Goal: Information Seeking & Learning: Find specific fact

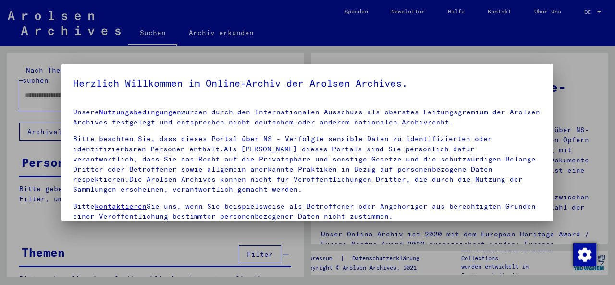
click at [61, 88] on div at bounding box center [307, 142] width 615 height 285
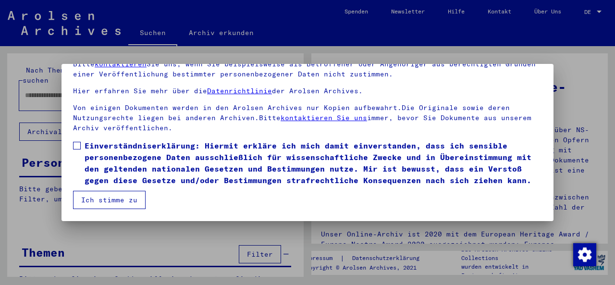
scroll to position [76, 0]
click at [79, 147] on span at bounding box center [77, 146] width 8 height 8
click at [106, 201] on button "Ich stimme zu" at bounding box center [109, 200] width 73 height 18
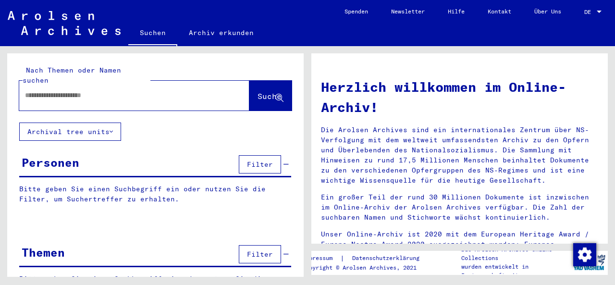
click at [45, 93] on div at bounding box center [119, 96] width 201 height 22
click at [40, 90] on input "text" at bounding box center [123, 95] width 196 height 10
type input "**********"
click at [258, 91] on span "Suche" at bounding box center [270, 96] width 24 height 10
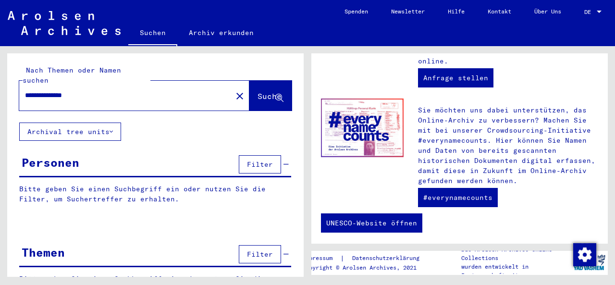
scroll to position [461, 0]
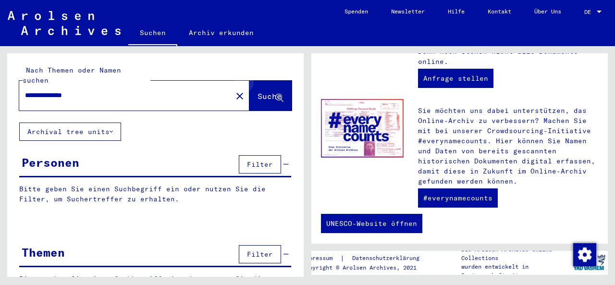
click at [278, 94] on icon at bounding box center [279, 98] width 8 height 8
click at [258, 91] on span "Suche" at bounding box center [270, 96] width 24 height 10
click at [93, 128] on button "Archival tree units" at bounding box center [70, 132] width 102 height 18
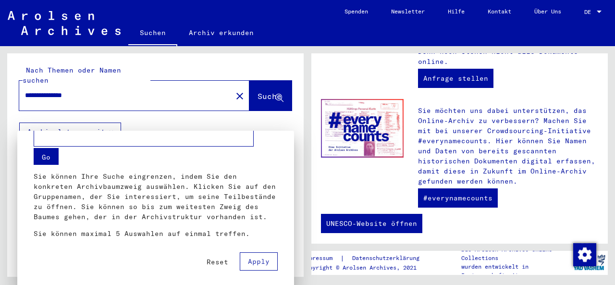
scroll to position [16, 0]
click at [124, 108] on div at bounding box center [307, 142] width 615 height 285
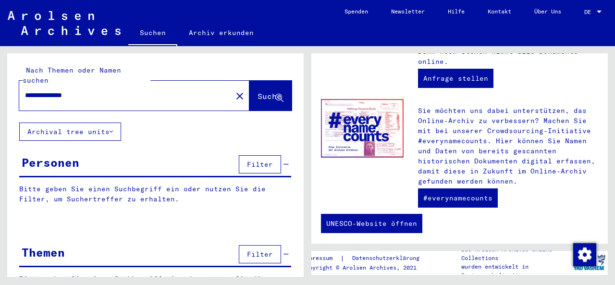
click at [101, 128] on button "Archival tree units" at bounding box center [70, 132] width 102 height 18
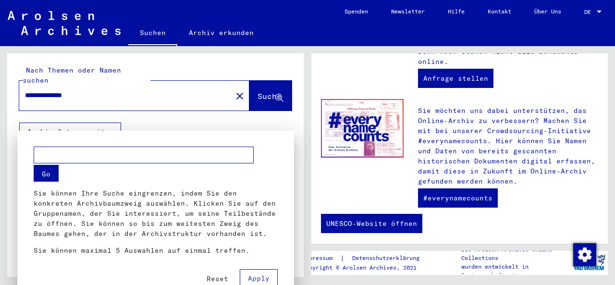
click at [45, 156] on input "text" at bounding box center [144, 155] width 220 height 17
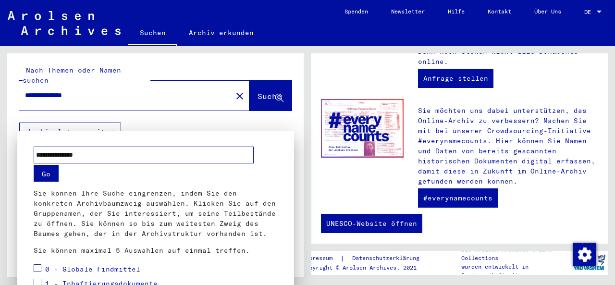
scroll to position [40, 0]
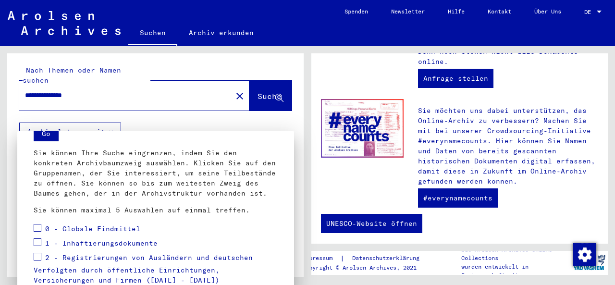
type input "**********"
click at [38, 241] on span at bounding box center [38, 242] width 8 height 8
click at [39, 258] on span at bounding box center [38, 257] width 8 height 8
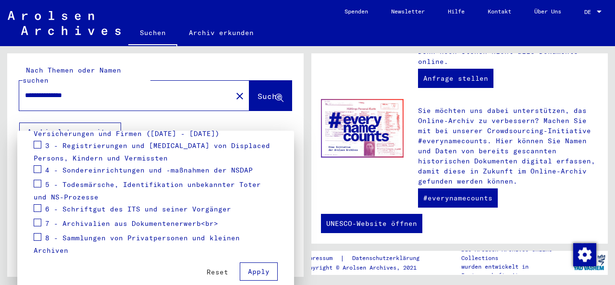
scroll to position [186, 0]
click at [38, 239] on span at bounding box center [38, 238] width 8 height 8
click at [39, 222] on span at bounding box center [38, 223] width 8 height 8
click at [40, 205] on span at bounding box center [38, 209] width 8 height 8
click at [40, 182] on span at bounding box center [38, 184] width 8 height 8
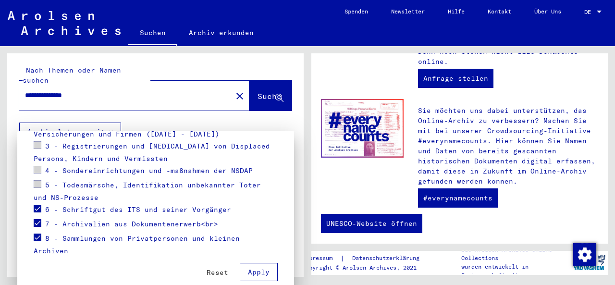
click at [37, 184] on span at bounding box center [38, 184] width 8 height 8
click at [267, 263] on button "Apply" at bounding box center [259, 272] width 38 height 18
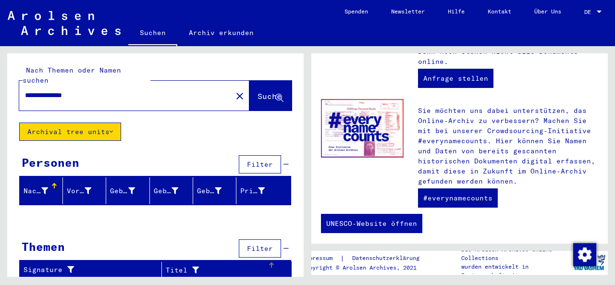
scroll to position [0, 0]
click at [39, 186] on div "Nachname" at bounding box center [36, 191] width 25 height 10
click at [54, 183] on div at bounding box center [54, 186] width 6 height 6
click at [96, 90] on input "**********" at bounding box center [123, 95] width 196 height 10
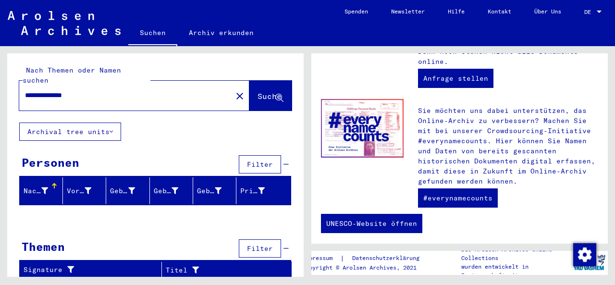
click at [57, 123] on button "Archival tree units" at bounding box center [70, 132] width 102 height 18
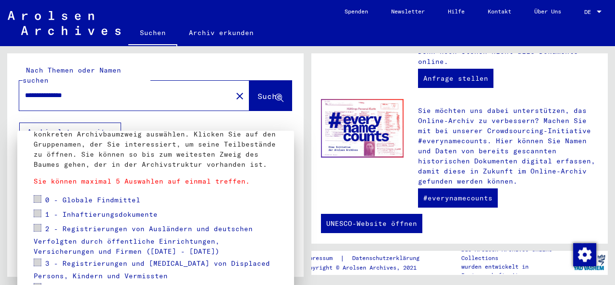
scroll to position [85, 0]
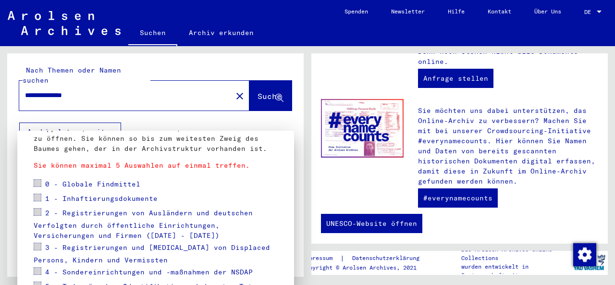
click at [41, 195] on span at bounding box center [38, 198] width 8 height 8
click at [38, 196] on span at bounding box center [38, 198] width 8 height 8
click at [37, 197] on span at bounding box center [38, 198] width 8 height 8
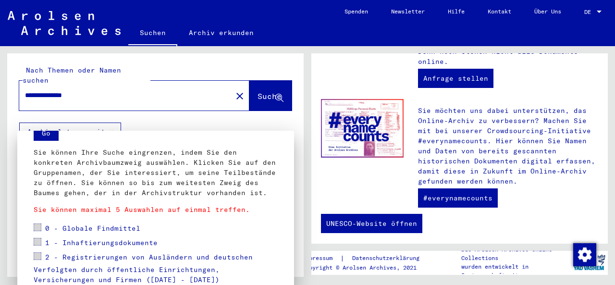
scroll to position [43, 0]
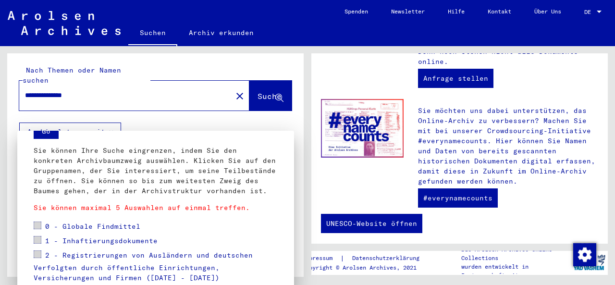
click at [39, 242] on span at bounding box center [38, 240] width 8 height 8
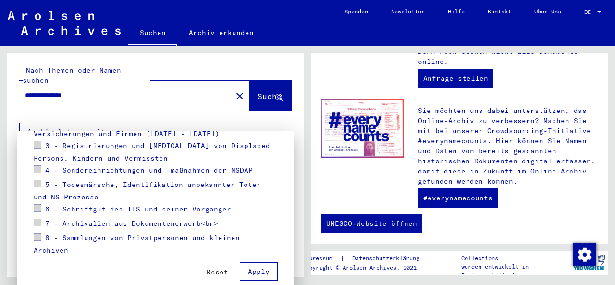
scroll to position [186, 0]
click at [263, 268] on span "Apply" at bounding box center [259, 272] width 22 height 9
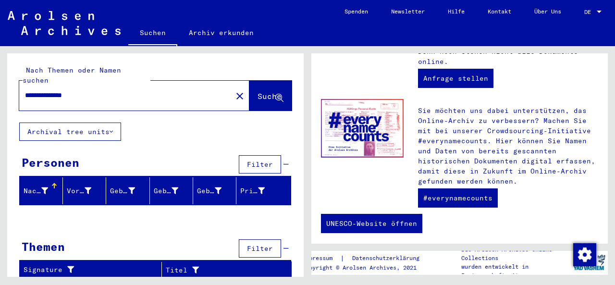
click at [107, 90] on input "**********" at bounding box center [123, 95] width 196 height 10
click at [57, 183] on div "Nachname" at bounding box center [43, 190] width 39 height 15
click at [107, 90] on input "**********" at bounding box center [123, 95] width 196 height 10
click at [87, 90] on input "**********" at bounding box center [123, 95] width 196 height 10
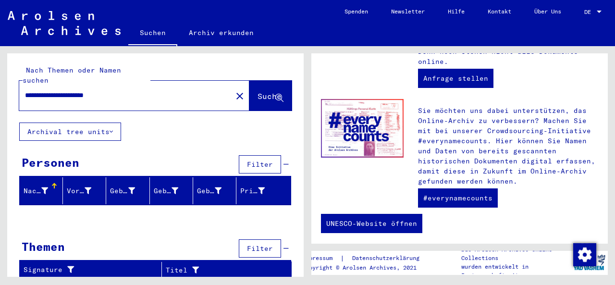
click at [57, 123] on button "Archival tree units" at bounding box center [70, 132] width 102 height 18
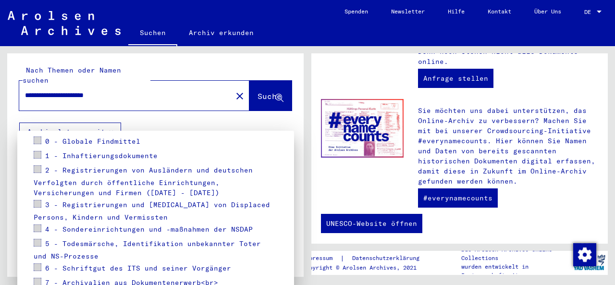
scroll to position [126, 0]
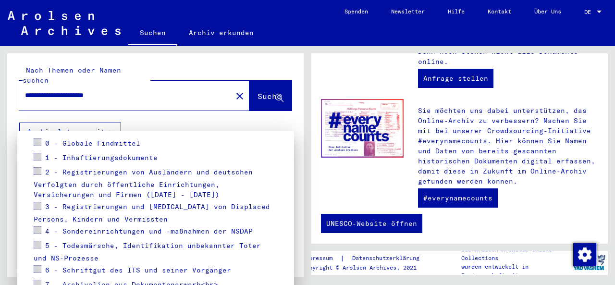
click at [36, 155] on span at bounding box center [38, 157] width 8 height 8
click at [28, 177] on mat-dialog-container "Go Sie können Ihre Suche eingrenzen, indem Sie den konkreten Archivbaumzweig au…" at bounding box center [155, 209] width 277 height 157
click at [37, 163] on mat-checkbox at bounding box center [38, 158] width 8 height 14
click at [53, 246] on span "5 - Todesmärsche, Identifikation unbekannter Toter und NS-Prozesse" at bounding box center [147, 252] width 227 height 22
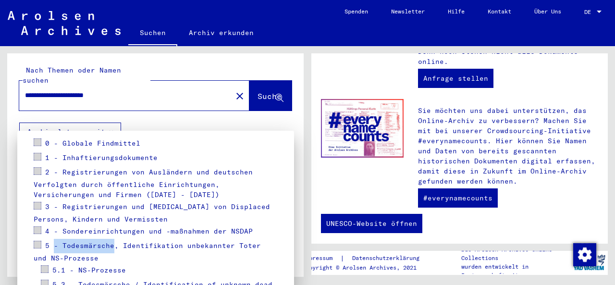
drag, startPoint x: 53, startPoint y: 246, endPoint x: 77, endPoint y: 246, distance: 23.5
click at [77, 246] on span "5 - Todesmärsche, Identifikation unbekannter Toter und NS-Prozesse" at bounding box center [147, 252] width 227 height 22
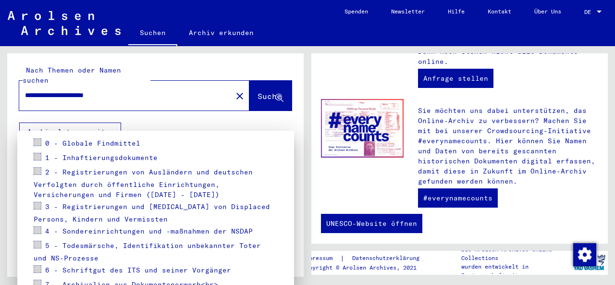
click at [83, 203] on span "3 - Registrierungen und [MEDICAL_DATA] von Displaced Persons, Kindern und Vermi…" at bounding box center [152, 213] width 236 height 22
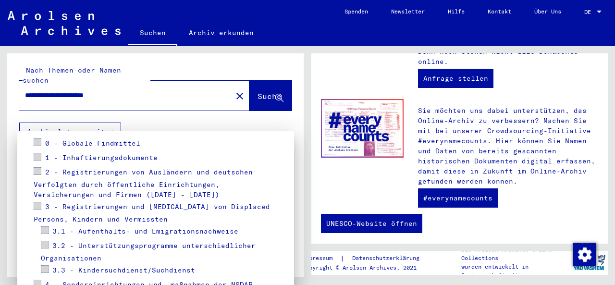
click at [60, 179] on div "2 - Registrierungen von Ausländern und deutschen Verfolgten durch öffentliche E…" at bounding box center [156, 182] width 244 height 35
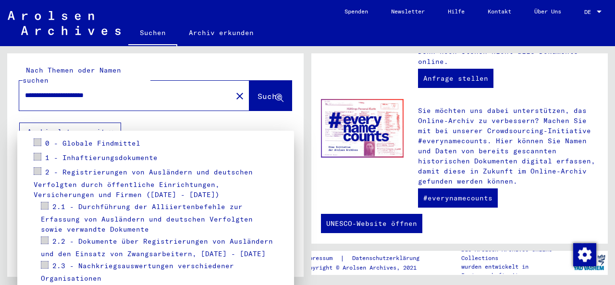
click at [75, 170] on span "2 - Registrierungen von Ausländern und deutschen Verfolgten durch öffentliche E…" at bounding box center [143, 184] width 219 height 32
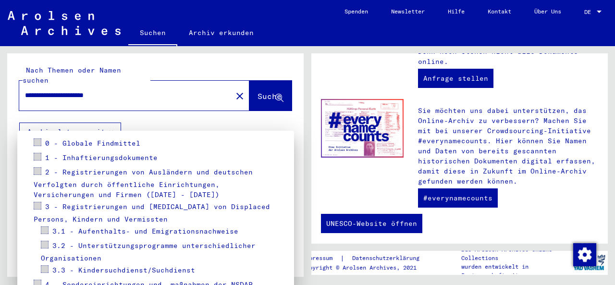
click at [79, 158] on span "1 - Inhaftierungsdokumente" at bounding box center [101, 157] width 112 height 9
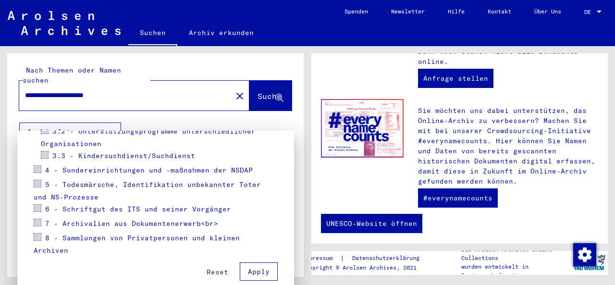
scroll to position [269, 0]
click at [250, 268] on span "Apply" at bounding box center [259, 272] width 22 height 9
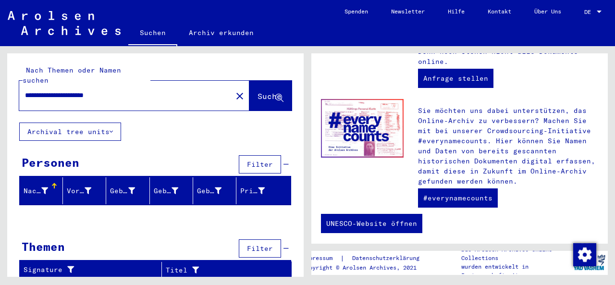
click at [121, 90] on input "**********" at bounding box center [123, 95] width 196 height 10
click at [95, 90] on input "**********" at bounding box center [123, 95] width 196 height 10
click at [143, 90] on input "**********" at bounding box center [123, 95] width 196 height 10
type input "**********"
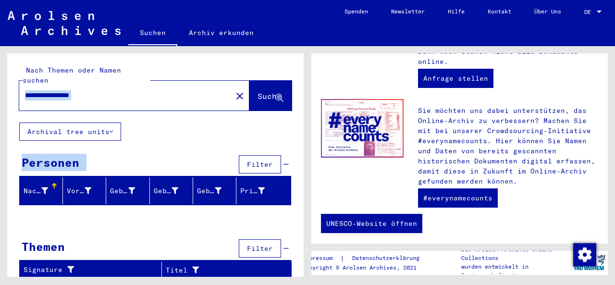
drag, startPoint x: 135, startPoint y: 151, endPoint x: 163, endPoint y: 43, distance: 111.2
click at [163, 43] on mat-sidenav-content "**********" at bounding box center [307, 142] width 615 height 285
click at [122, 91] on div "**********" at bounding box center [119, 96] width 201 height 22
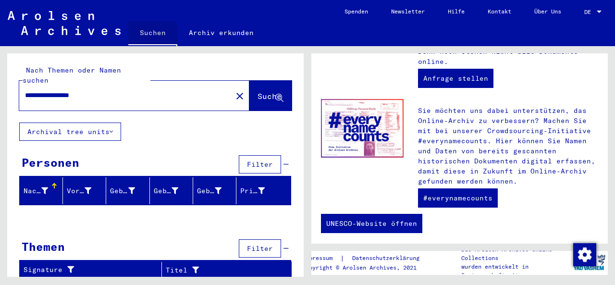
click at [139, 35] on link "Suchen" at bounding box center [152, 33] width 49 height 25
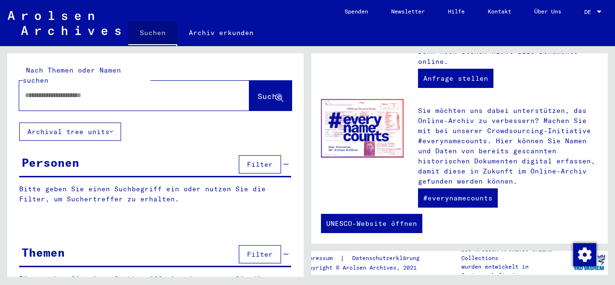
click at [139, 35] on link "Suchen" at bounding box center [152, 33] width 49 height 25
click at [44, 98] on div at bounding box center [134, 96] width 230 height 30
click at [38, 90] on input "text" at bounding box center [123, 95] width 196 height 10
type input "**********"
click at [249, 95] on button "Suche" at bounding box center [270, 96] width 42 height 30
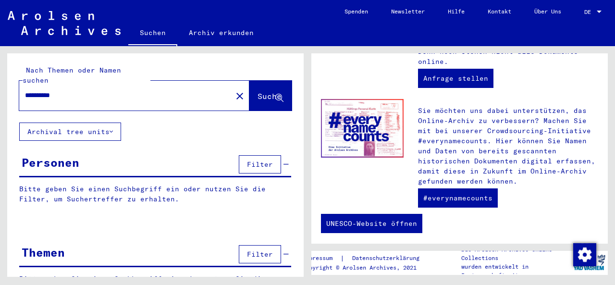
click at [249, 95] on button "Suche" at bounding box center [270, 96] width 42 height 30
click at [51, 123] on button "Archival tree units" at bounding box center [70, 132] width 102 height 18
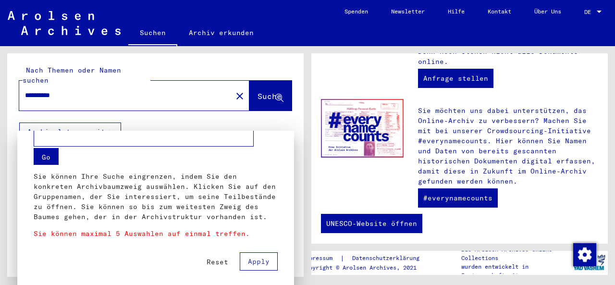
scroll to position [16, 0]
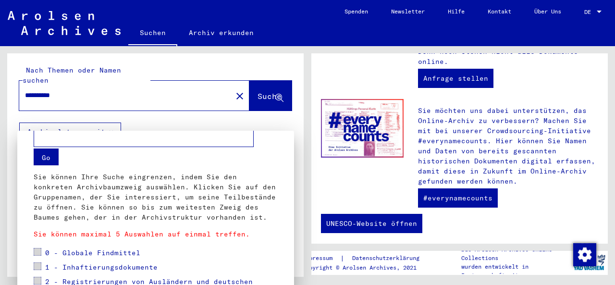
click at [53, 136] on input "text" at bounding box center [144, 138] width 220 height 17
type input "**********"
click at [37, 265] on span at bounding box center [38, 266] width 8 height 8
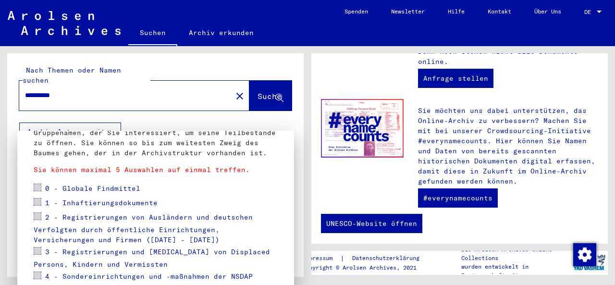
click at [125, 204] on span "1 - Inhaftierungsdokumente" at bounding box center [101, 202] width 112 height 9
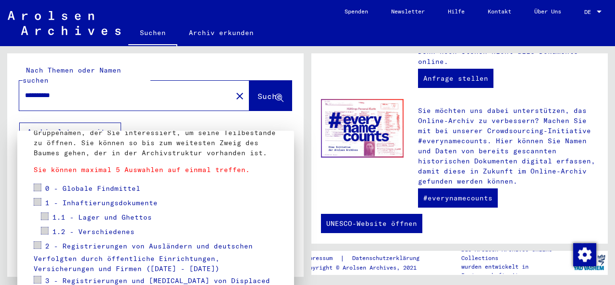
click at [47, 216] on span at bounding box center [45, 216] width 8 height 8
click at [90, 232] on span "1.2 - Verschiedenes" at bounding box center [93, 231] width 82 height 9
click at [99, 247] on span "2 - Registrierungen von Ausländern und deutschen Verfolgten durch öffentliche E…" at bounding box center [143, 258] width 219 height 32
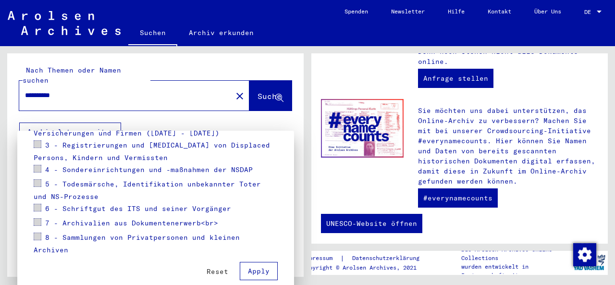
scroll to position [439, 0]
click at [262, 268] on span "Apply" at bounding box center [259, 272] width 22 height 9
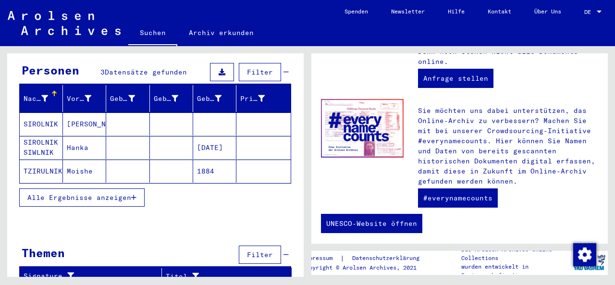
scroll to position [91, 0]
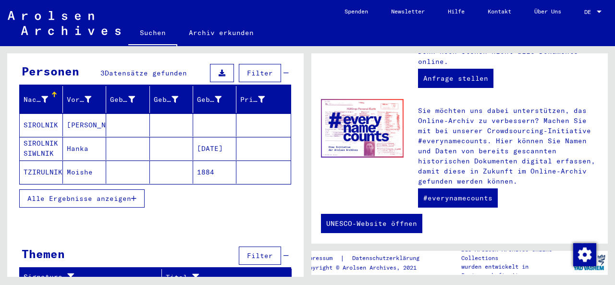
click at [255, 69] on span "Filter" at bounding box center [260, 73] width 26 height 9
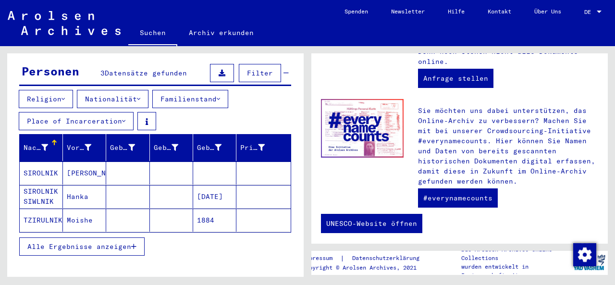
click at [119, 112] on button "Place of Incarceration" at bounding box center [76, 121] width 115 height 18
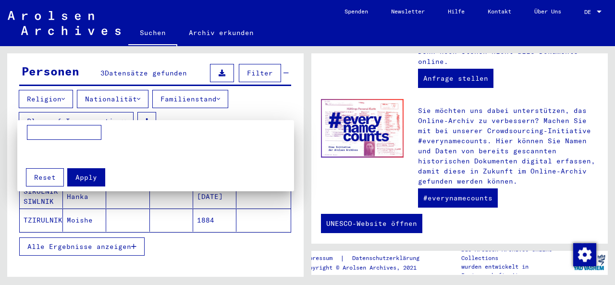
click at [119, 110] on div at bounding box center [307, 142] width 615 height 285
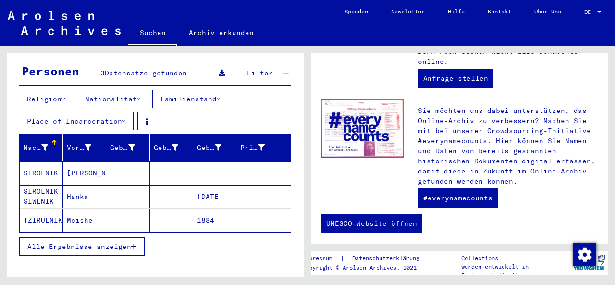
click at [55, 90] on button "Religion" at bounding box center [46, 99] width 54 height 18
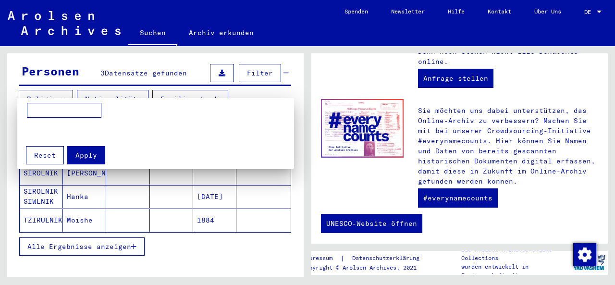
click at [55, 86] on div at bounding box center [307, 142] width 615 height 285
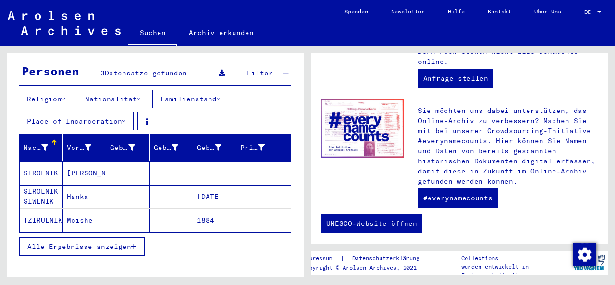
click at [57, 63] on div "Personen" at bounding box center [51, 70] width 58 height 17
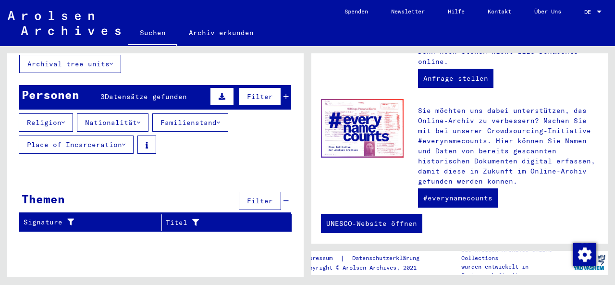
scroll to position [58, 0]
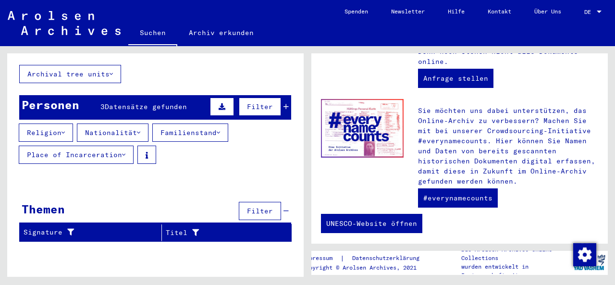
click at [59, 65] on button "Archival tree units" at bounding box center [70, 74] width 102 height 18
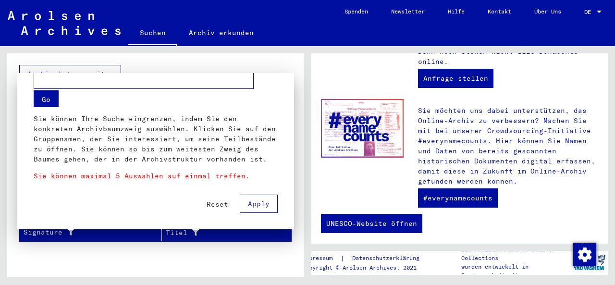
scroll to position [16, 0]
click at [218, 206] on span "Reset" at bounding box center [218, 204] width 22 height 9
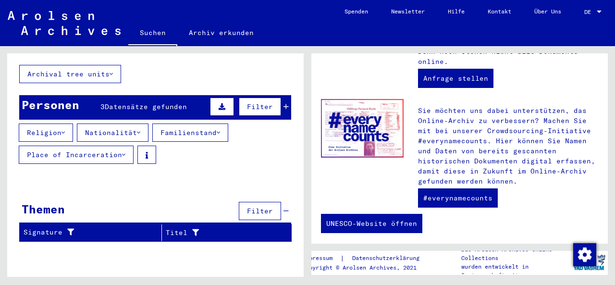
click at [57, 71] on button "Archival tree units" at bounding box center [70, 74] width 102 height 18
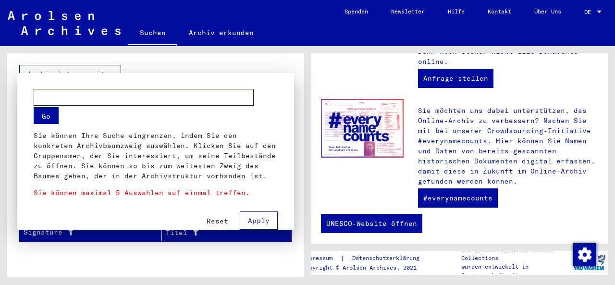
scroll to position [0, 0]
click at [221, 223] on span "Reset" at bounding box center [218, 221] width 22 height 9
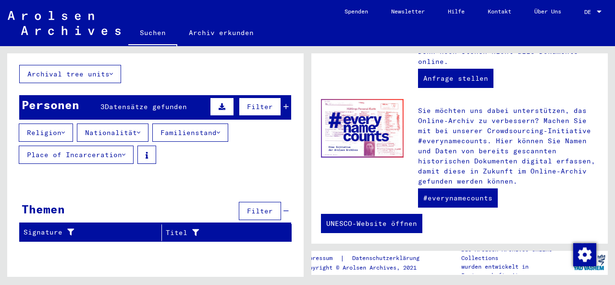
click at [227, 98] on button at bounding box center [222, 107] width 24 height 18
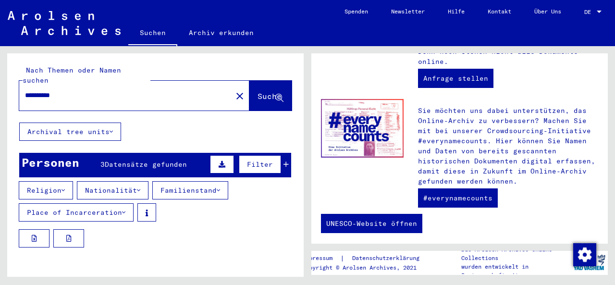
click at [67, 90] on input "**********" at bounding box center [123, 95] width 196 height 10
click at [112, 128] on icon at bounding box center [111, 131] width 3 height 7
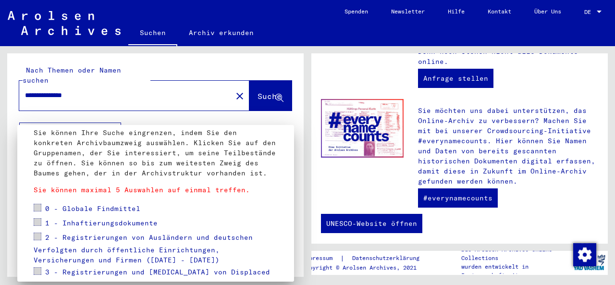
scroll to position [58, 0]
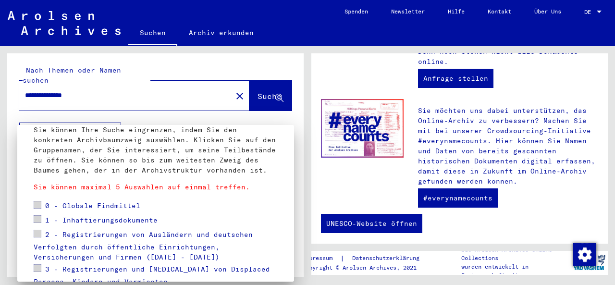
click at [35, 217] on span at bounding box center [38, 219] width 8 height 8
click at [39, 233] on span at bounding box center [38, 234] width 8 height 8
click at [37, 219] on span at bounding box center [38, 219] width 8 height 8
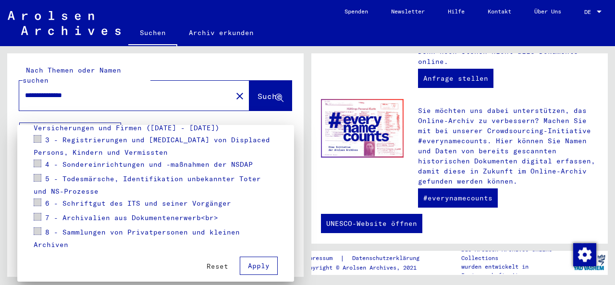
scroll to position [186, 0]
click at [80, 137] on span "3 - Registrierungen und [MEDICAL_DATA] von Displaced Persons, Kindern und Vermi…" at bounding box center [152, 147] width 236 height 22
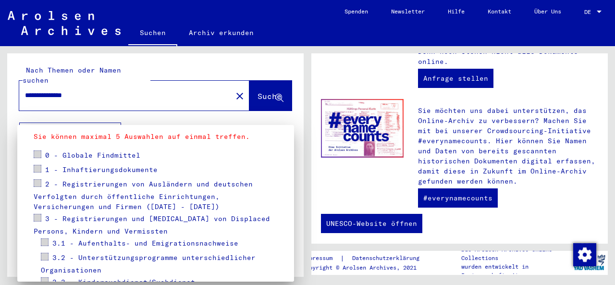
scroll to position [99, 0]
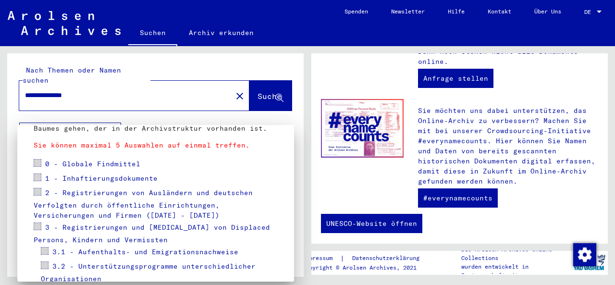
click at [73, 175] on span "1 - Inhaftierungsdokumente" at bounding box center [101, 178] width 112 height 9
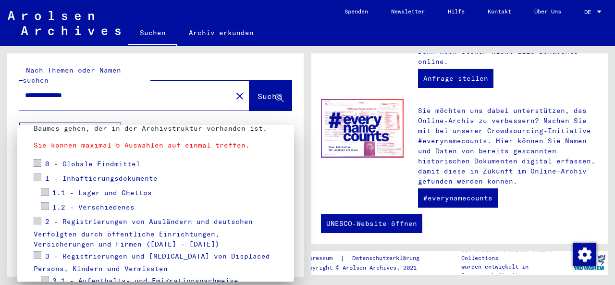
click at [102, 220] on span "2 - Registrierungen von Ausländern und deutschen Verfolgten durch öffentliche E…" at bounding box center [143, 233] width 219 height 32
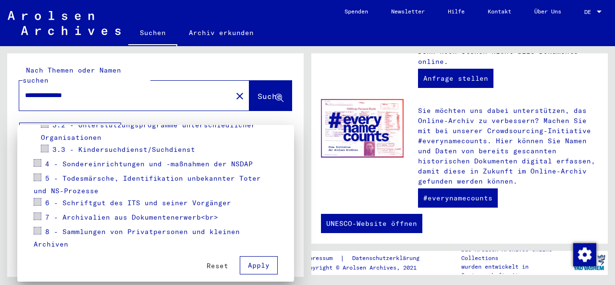
scroll to position [352, 0]
click at [256, 262] on span "Apply" at bounding box center [259, 266] width 22 height 9
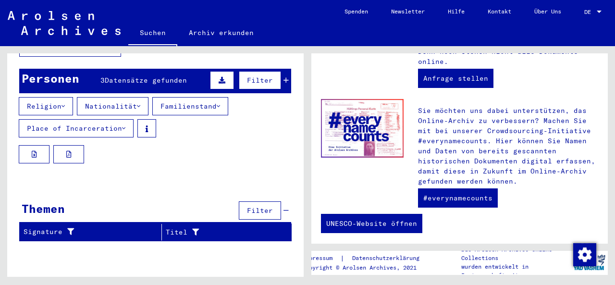
scroll to position [84, 0]
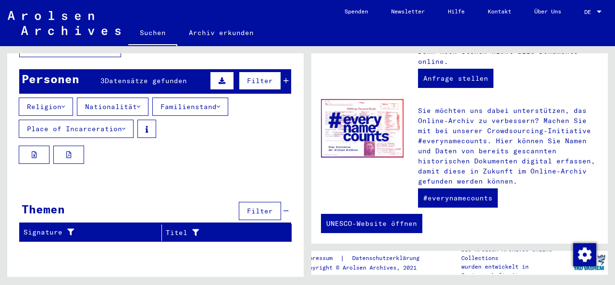
click at [123, 76] on span "Datensätze gefunden" at bounding box center [146, 80] width 82 height 9
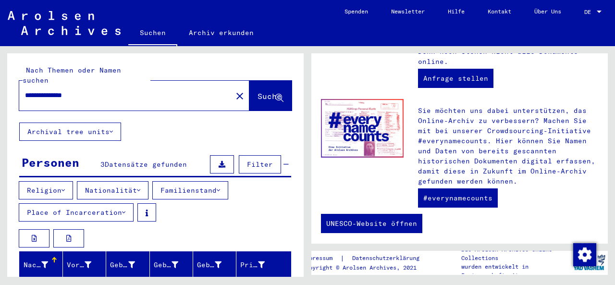
scroll to position [0, 0]
click at [93, 90] on input "**********" at bounding box center [123, 95] width 196 height 10
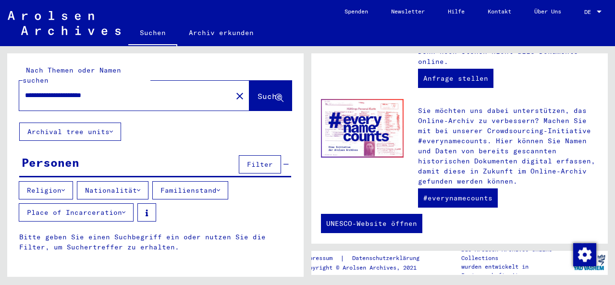
type input "**********"
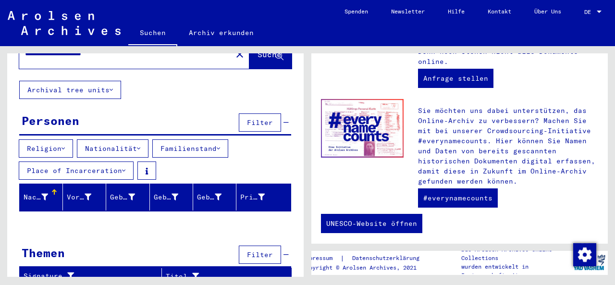
scroll to position [41, 0]
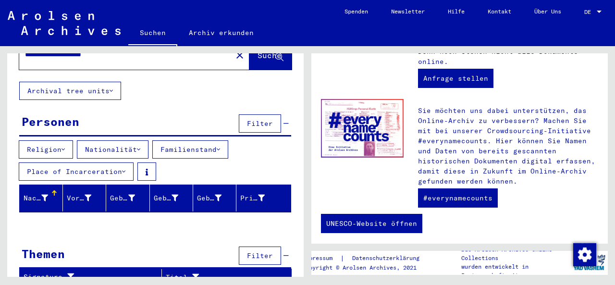
click at [63, 82] on button "Archival tree units" at bounding box center [70, 91] width 102 height 18
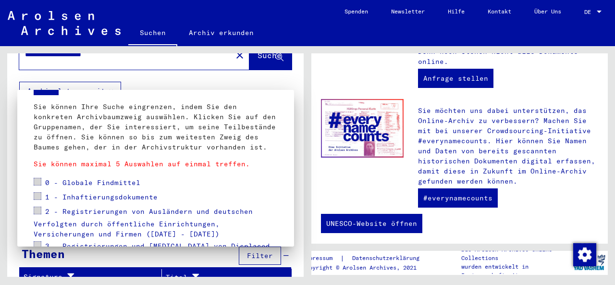
scroll to position [46, 0]
click at [98, 195] on span "1 - Inhaftierungsdokumente" at bounding box center [101, 197] width 112 height 9
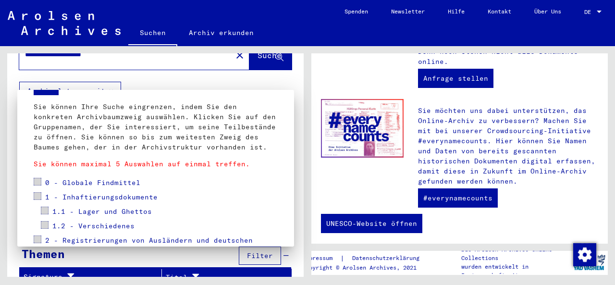
click at [99, 210] on span "1.1 - Lager und Ghettos" at bounding box center [101, 211] width 99 height 9
click at [102, 226] on span "1.1.0 - Allgemeines" at bounding box center [101, 226] width 82 height 9
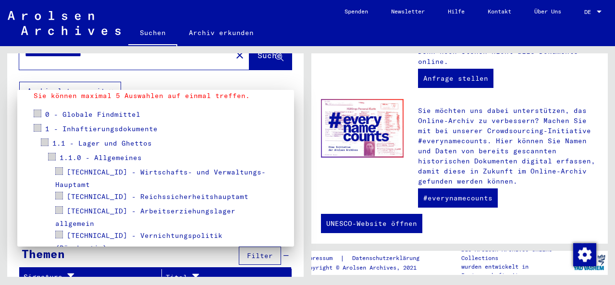
click at [142, 207] on span "[TECHNICAL_ID] - Arbeitserziehungslager allgemein" at bounding box center [145, 218] width 180 height 22
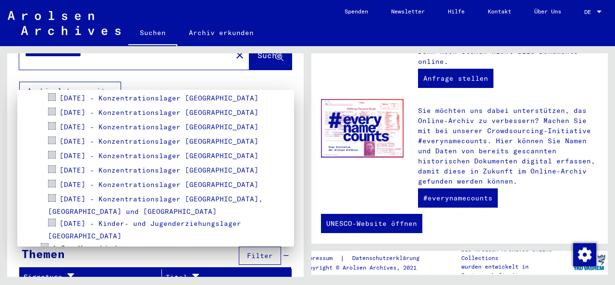
scroll to position [1487, 0]
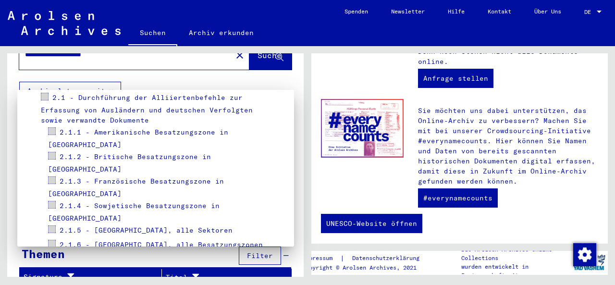
scroll to position [1731, 0]
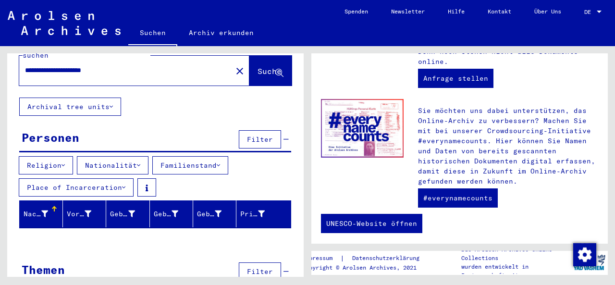
scroll to position [0, 0]
